Goal: Task Accomplishment & Management: Use online tool/utility

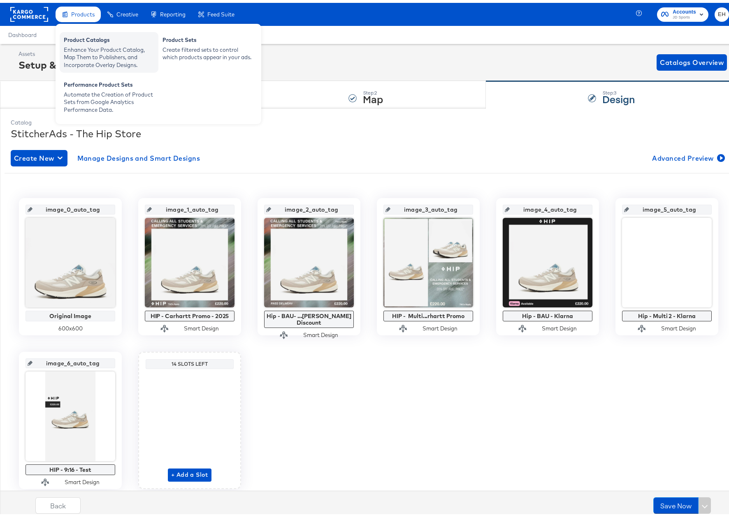
click at [79, 39] on div "Product Catalogs" at bounding box center [109, 38] width 90 height 10
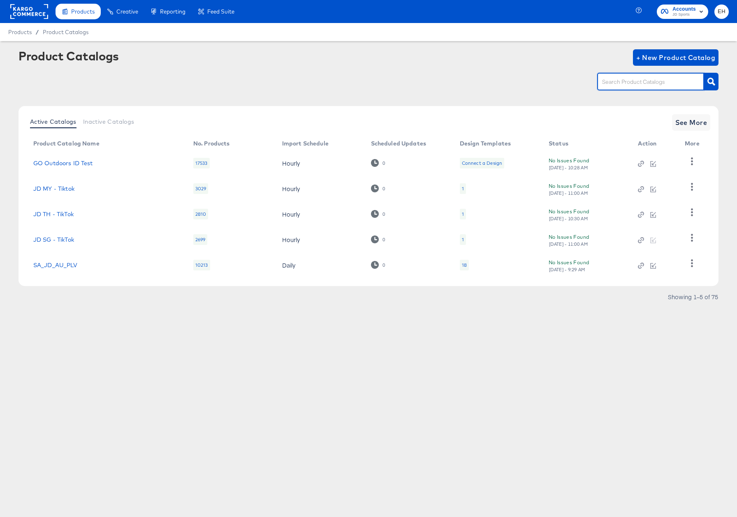
click at [655, 83] on input "text" at bounding box center [644, 81] width 88 height 9
type input "size"
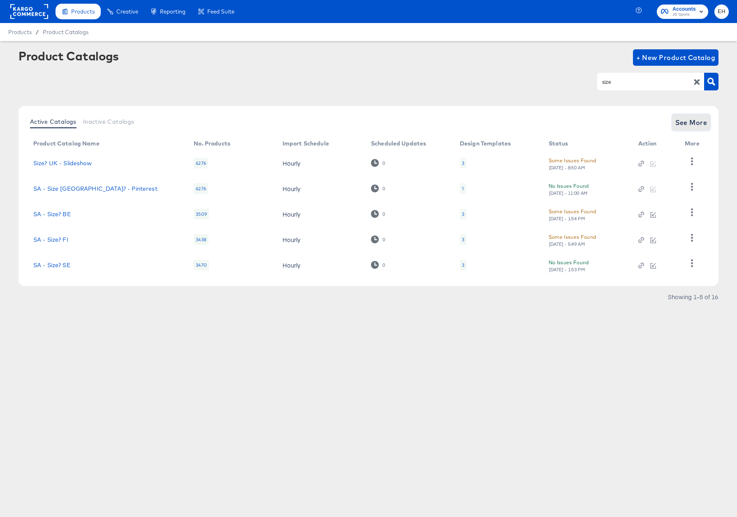
click at [695, 114] on button "See More" at bounding box center [691, 122] width 39 height 16
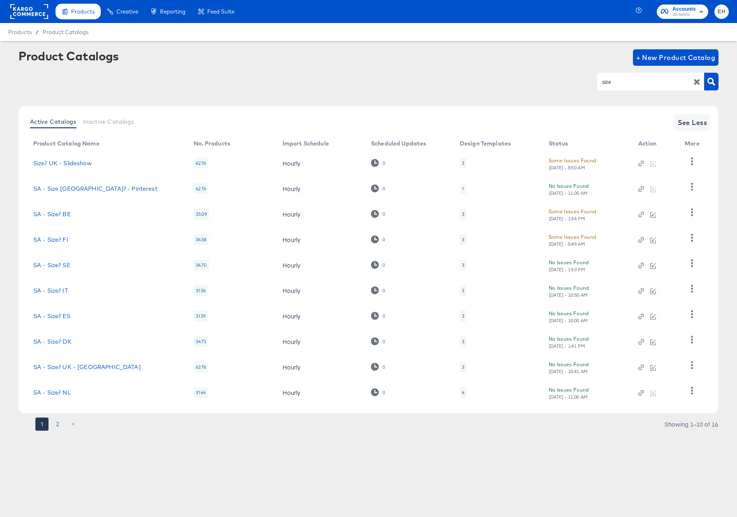
click at [55, 425] on button "2" at bounding box center [57, 424] width 13 height 13
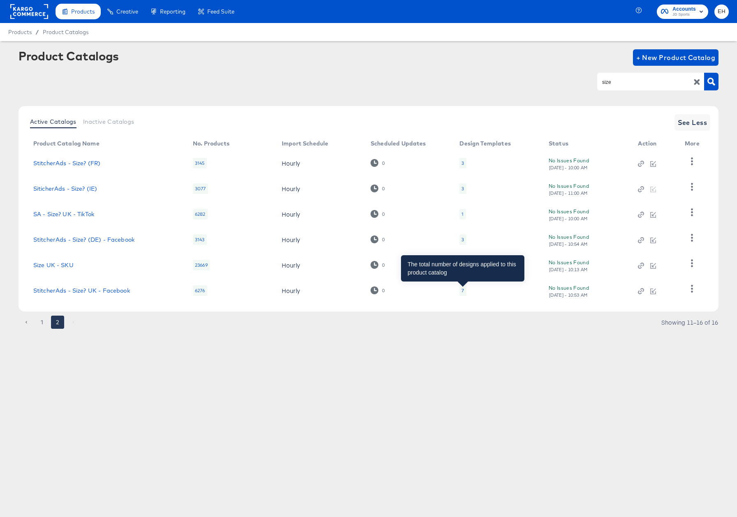
click at [462, 291] on div "7" at bounding box center [462, 290] width 2 height 7
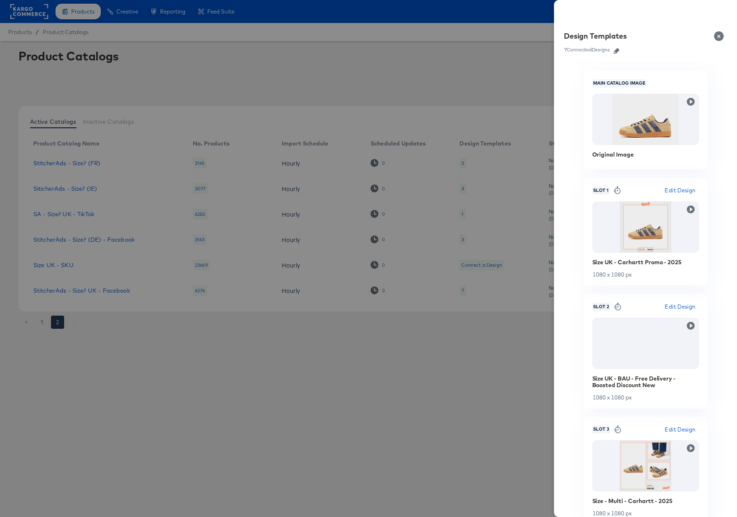
click at [615, 50] on icon "button" at bounding box center [616, 51] width 6 height 6
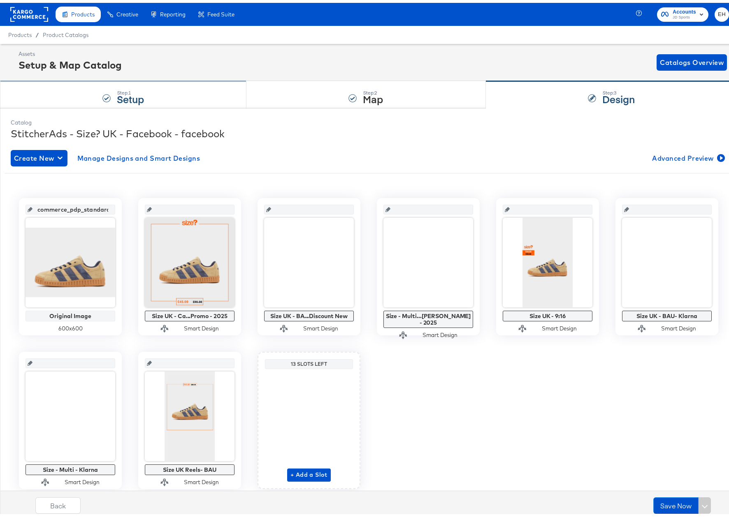
click at [208, 91] on div "Step: 1 Setup" at bounding box center [123, 92] width 246 height 27
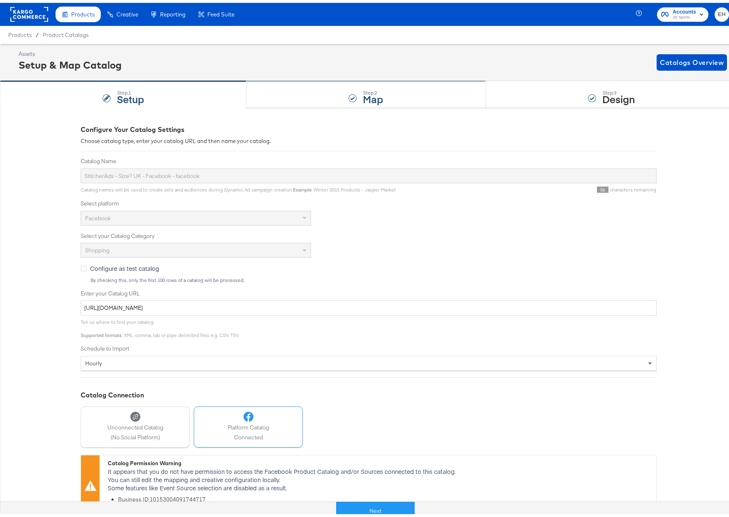
click at [296, 90] on div "Step: 2 Map" at bounding box center [365, 92] width 239 height 27
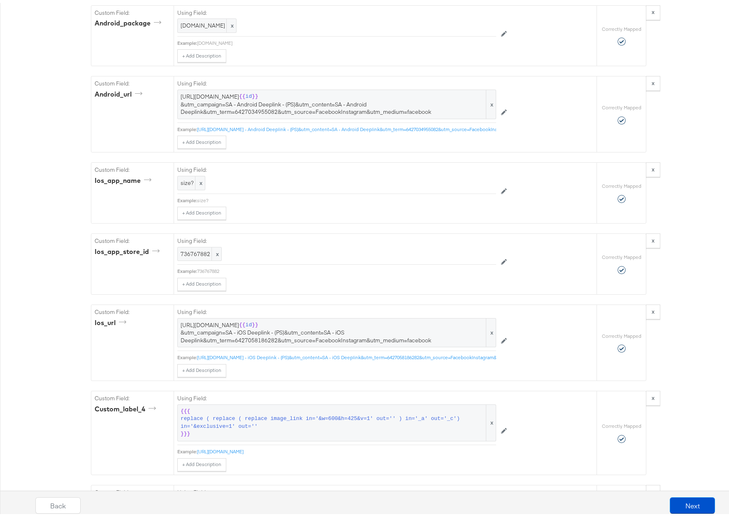
scroll to position [1535, 0]
